Goal: Find specific page/section

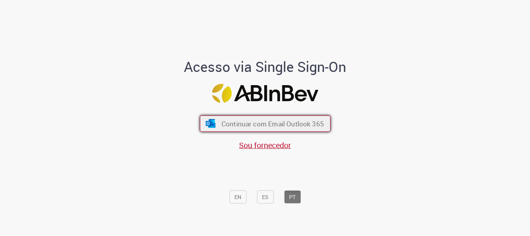
click at [258, 123] on span "Continuar com Email Outlook 365" at bounding box center [272, 123] width 102 height 9
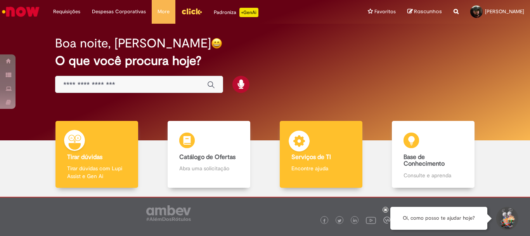
click at [309, 156] on b "Serviços de TI" at bounding box center [311, 157] width 40 height 8
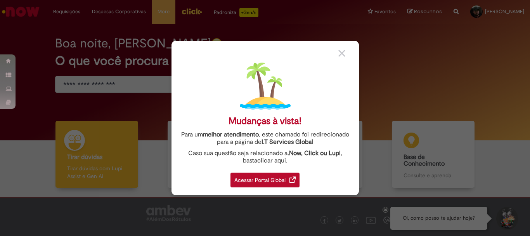
click at [277, 174] on div "Acessar Portal Global" at bounding box center [264, 179] width 69 height 15
